Goal: Task Accomplishment & Management: Manage account settings

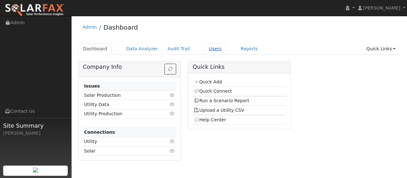
click at [206, 49] on link "Users" at bounding box center [215, 49] width 22 height 12
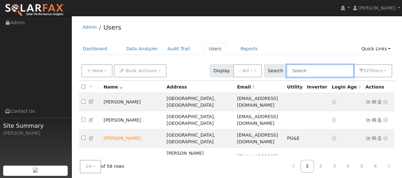
click at [311, 71] on input "text" at bounding box center [319, 70] width 67 height 13
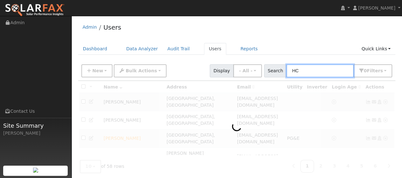
type input "H"
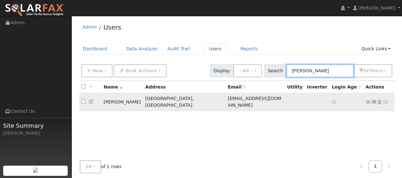
type input "[PERSON_NAME]"
click at [163, 98] on td "[GEOGRAPHIC_DATA], [GEOGRAPHIC_DATA]" at bounding box center [184, 102] width 83 height 18
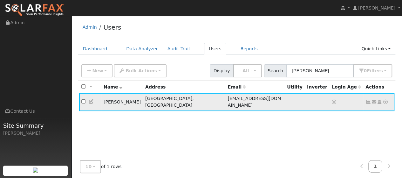
click at [385, 99] on icon at bounding box center [386, 101] width 6 height 4
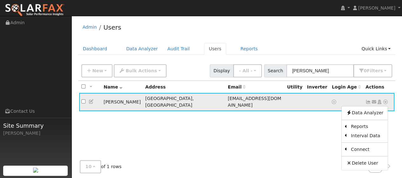
click at [82, 99] on input "checkbox" at bounding box center [83, 101] width 4 height 4
checkbox input "true"
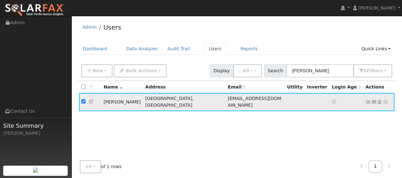
click at [181, 96] on td "[GEOGRAPHIC_DATA], [GEOGRAPHIC_DATA]" at bounding box center [184, 102] width 83 height 18
click at [379, 99] on icon at bounding box center [380, 101] width 6 height 4
